Goal: Task Accomplishment & Management: Use online tool/utility

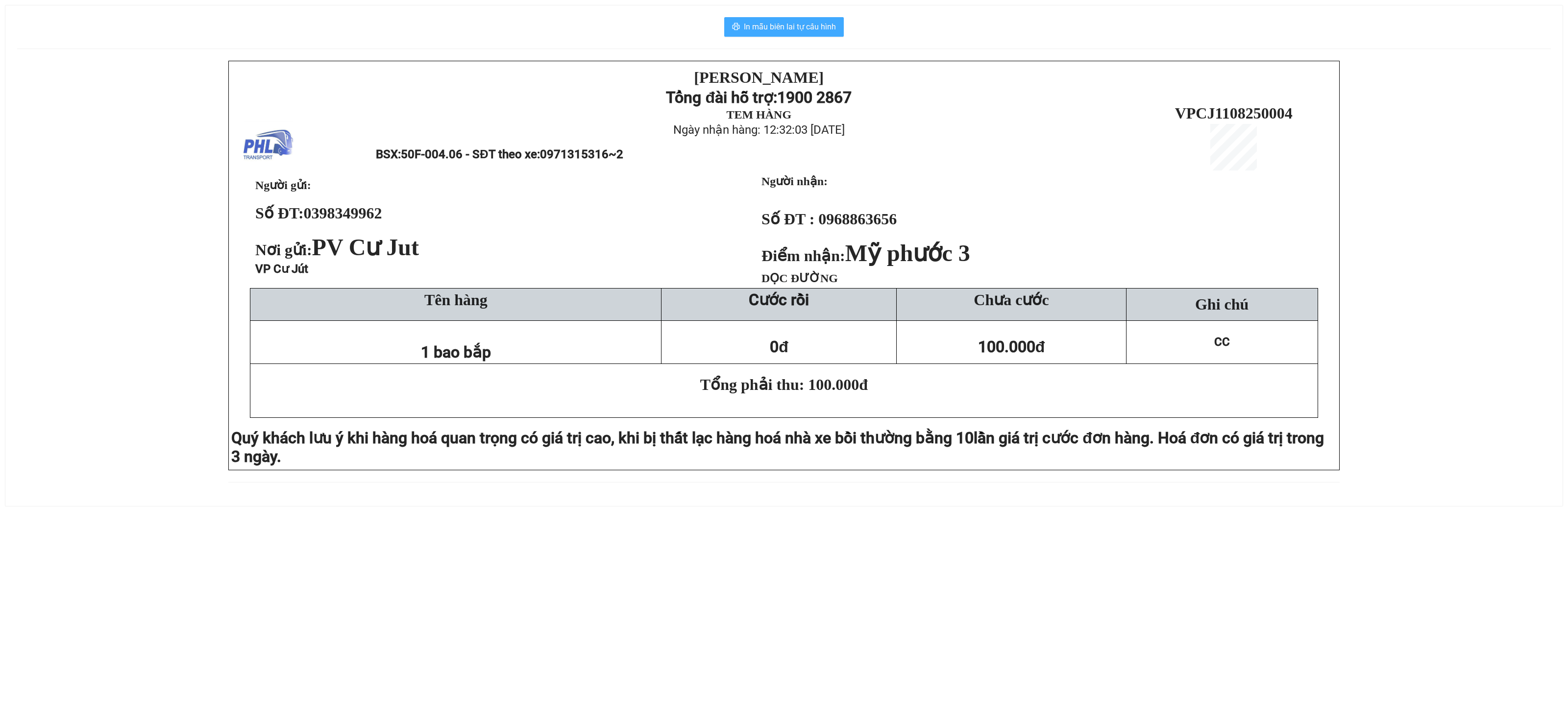
click at [775, 30] on span "In mẫu biên lai tự cấu hình" at bounding box center [790, 26] width 92 height 12
click at [776, 27] on span "In mẫu biên lai tự cấu hình" at bounding box center [790, 26] width 92 height 12
click at [819, 33] on span "In mẫu biên lai tự cấu hình" at bounding box center [790, 26] width 92 height 12
